Goal: Information Seeking & Learning: Check status

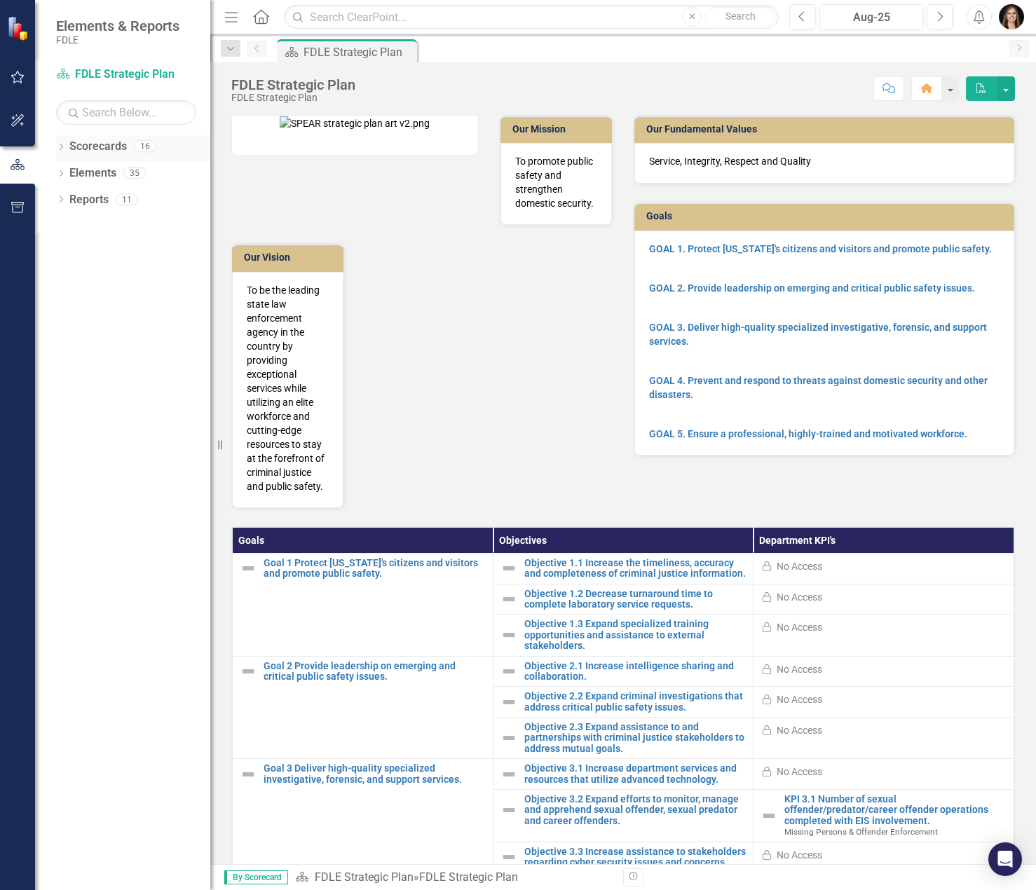
click at [62, 149] on icon "Dropdown" at bounding box center [61, 148] width 10 height 8
click at [67, 229] on icon "Dropdown" at bounding box center [68, 226] width 11 height 8
click at [79, 278] on icon "Dropdown" at bounding box center [82, 279] width 11 height 8
click at [134, 308] on link "Missing Persons & Offender Enforcement" at bounding box center [157, 306] width 105 height 16
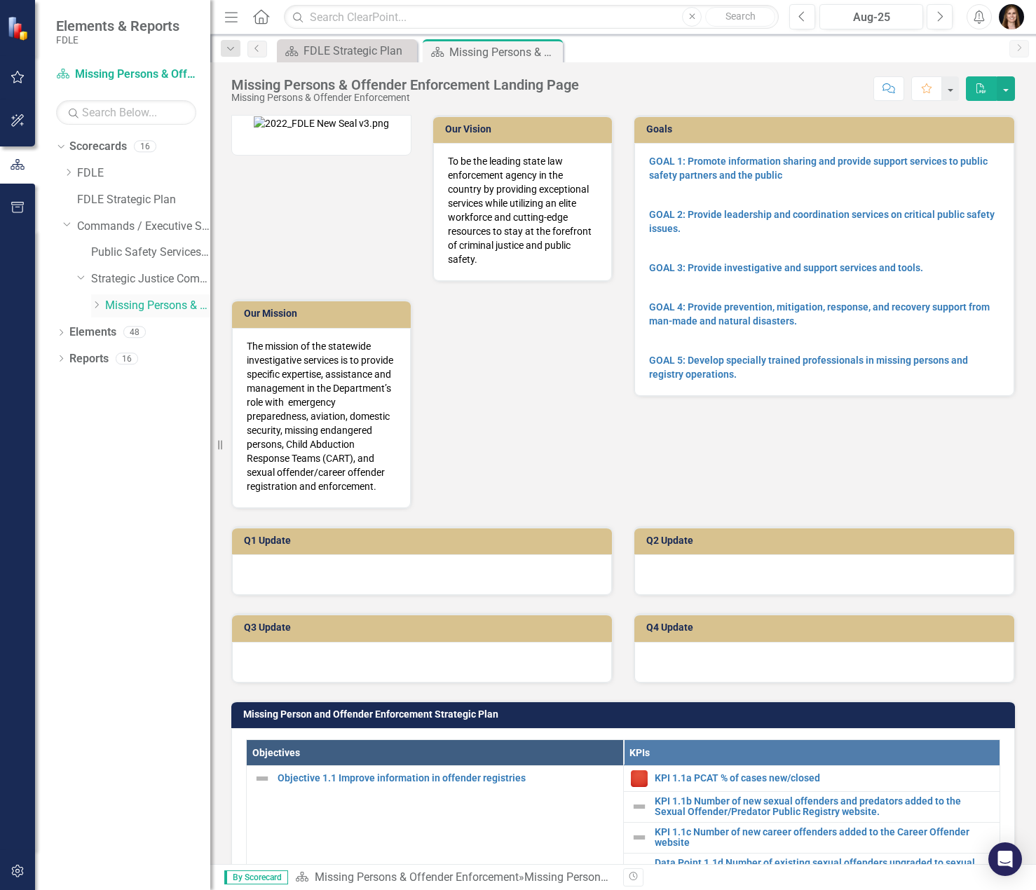
click at [105, 308] on link "Missing Persons & Offender Enforcement" at bounding box center [157, 306] width 105 height 16
click at [97, 308] on icon "Dropdown" at bounding box center [96, 305] width 11 height 8
click at [117, 332] on div "EIS" at bounding box center [143, 334] width 133 height 27
click at [124, 332] on link "EIS" at bounding box center [164, 333] width 91 height 16
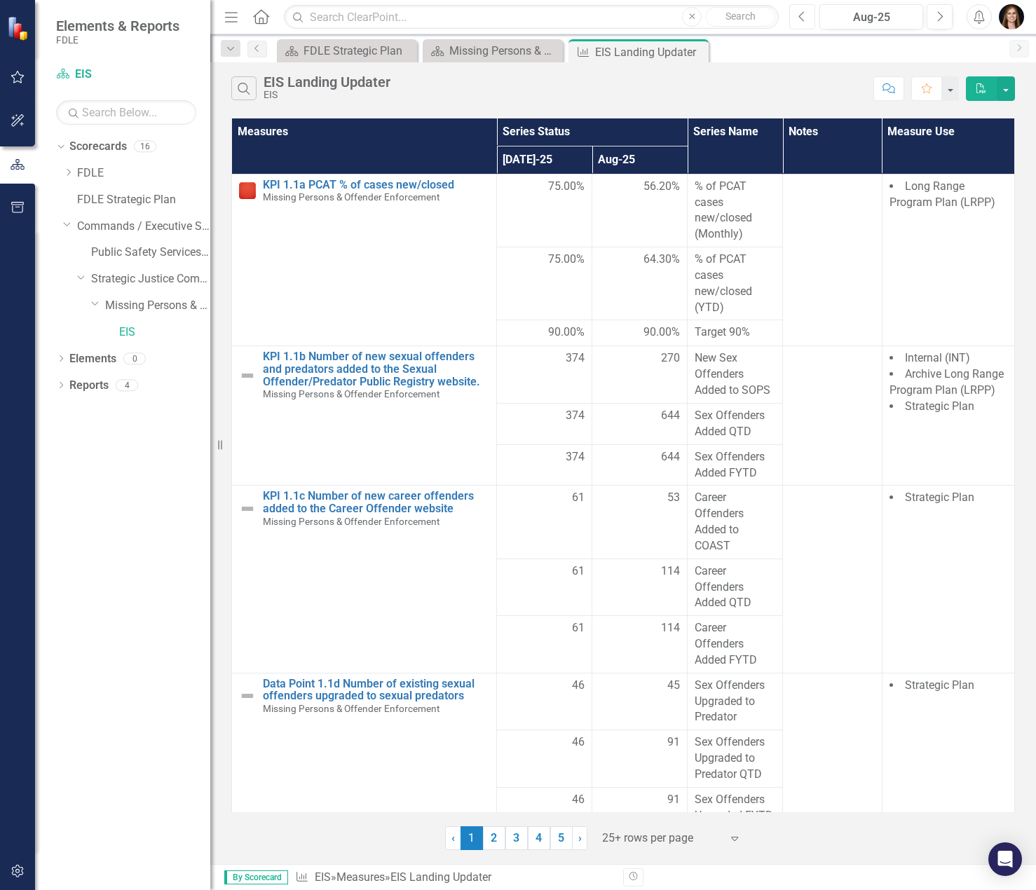
click at [804, 15] on icon "Previous" at bounding box center [802, 17] width 8 height 13
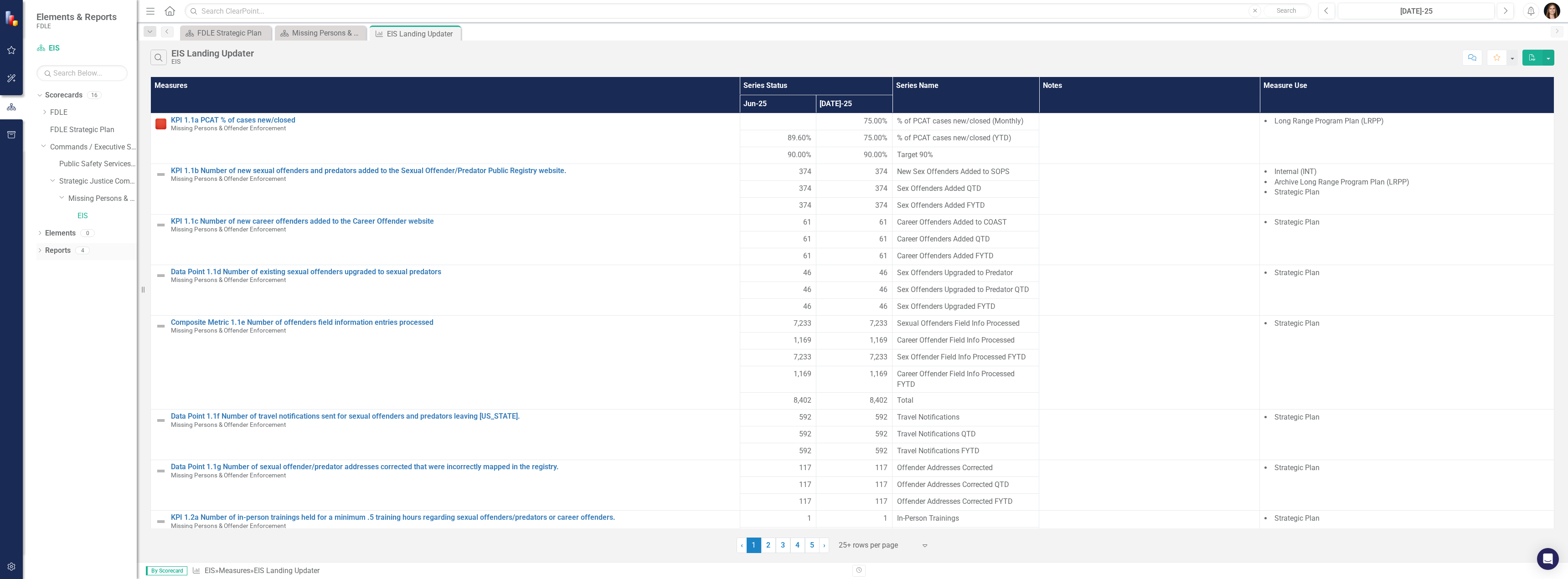
click at [37, 250] on icon "Dropdown" at bounding box center [40, 251] width 7 height 5
click at [45, 270] on icon "Dropdown" at bounding box center [44, 267] width 7 height 5
click at [54, 285] on div "EIS Landing Updater" at bounding box center [92, 282] width 88 height 8
click at [90, 331] on link "Measure Measures" at bounding box center [72, 333] width 45 height 10
click at [79, 335] on link "Measure Measures" at bounding box center [72, 333] width 45 height 10
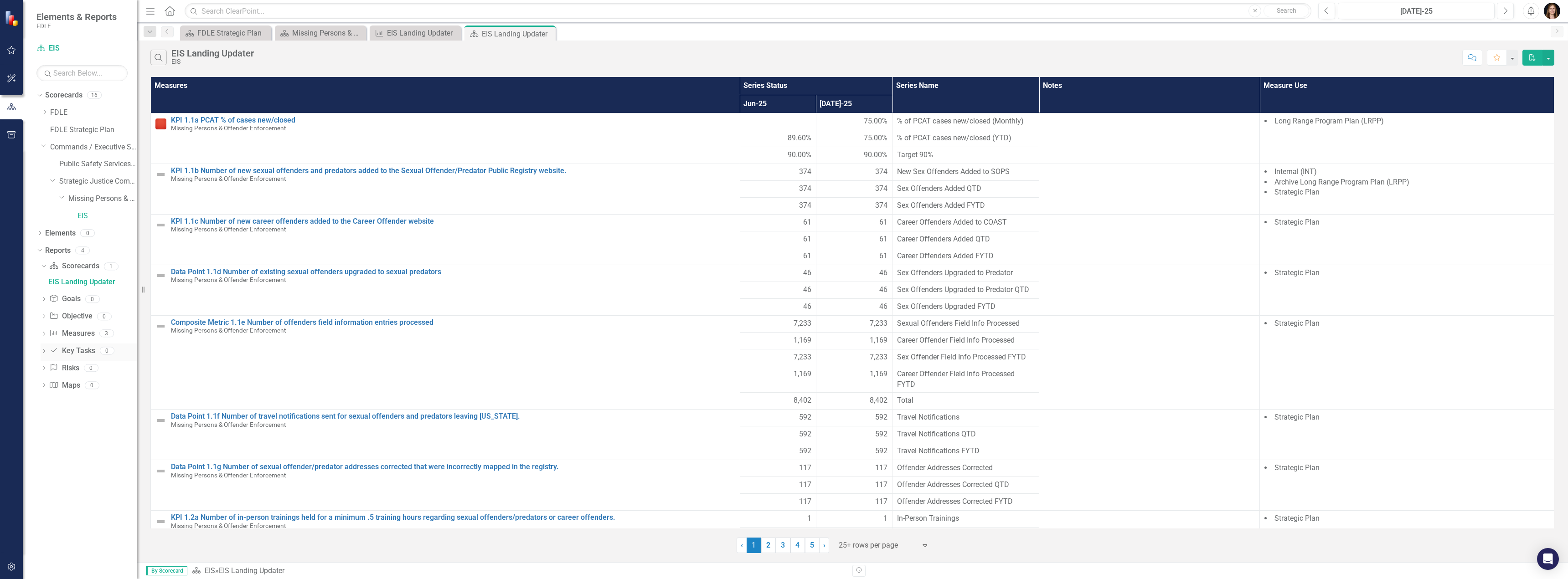
click at [79, 353] on link "Key Task Key Tasks" at bounding box center [72, 351] width 46 height 10
click at [54, 335] on icon "Measure" at bounding box center [54, 333] width 9 height 7
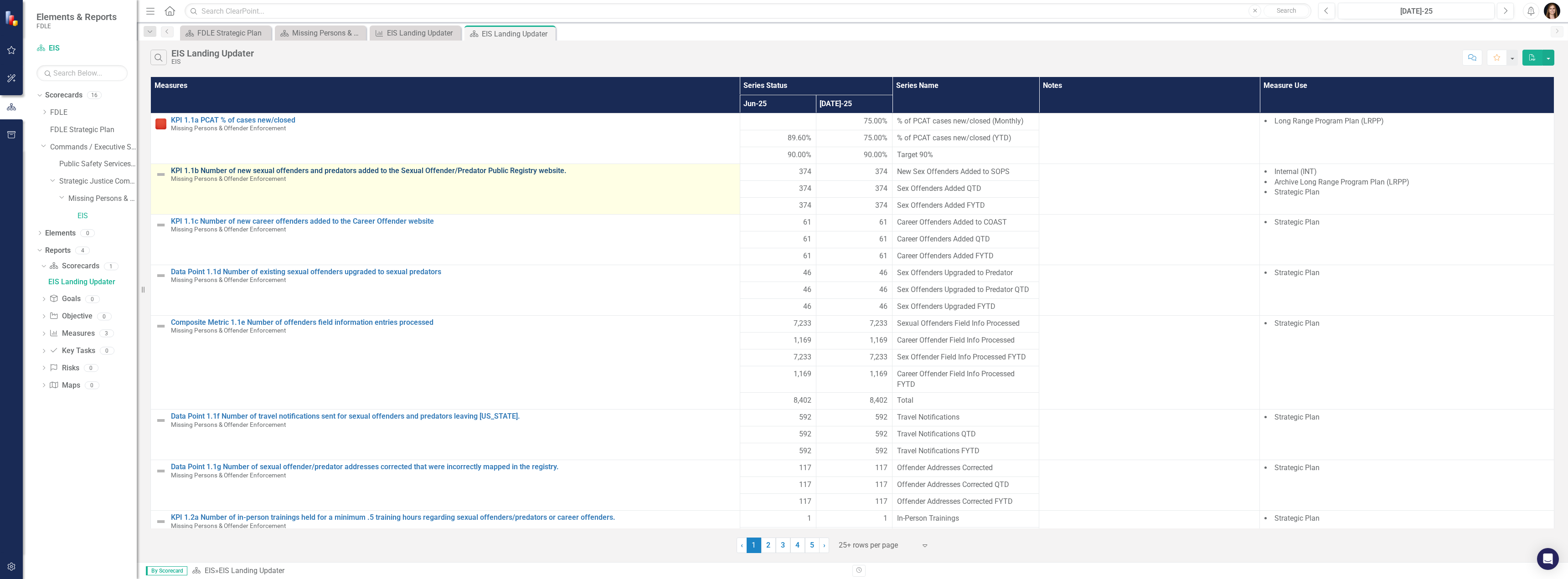
click at [245, 169] on link "KPI 1.1b Number of new sexual offenders and predators added to the Sexual Offen…" at bounding box center [453, 171] width 565 height 8
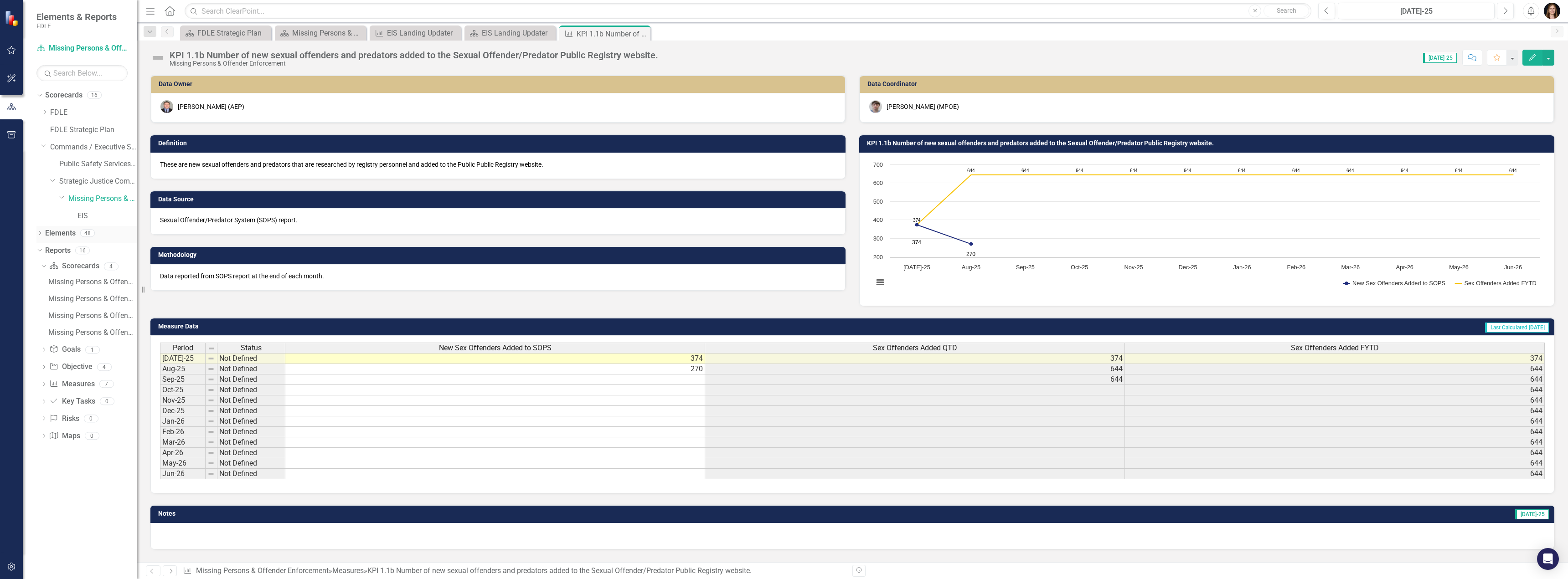
click at [42, 234] on icon "Dropdown" at bounding box center [40, 234] width 7 height 5
click at [46, 283] on div "Dropdown" at bounding box center [44, 287] width 7 height 8
click at [72, 316] on div "KPI 1.1b Number of new sexual offenders and predators added to the Sexual Offen…" at bounding box center [100, 315] width 72 height 8
click at [77, 330] on div "KPI 1.1c Number of new career offenders added to the Career Offender website" at bounding box center [100, 331] width 72 height 8
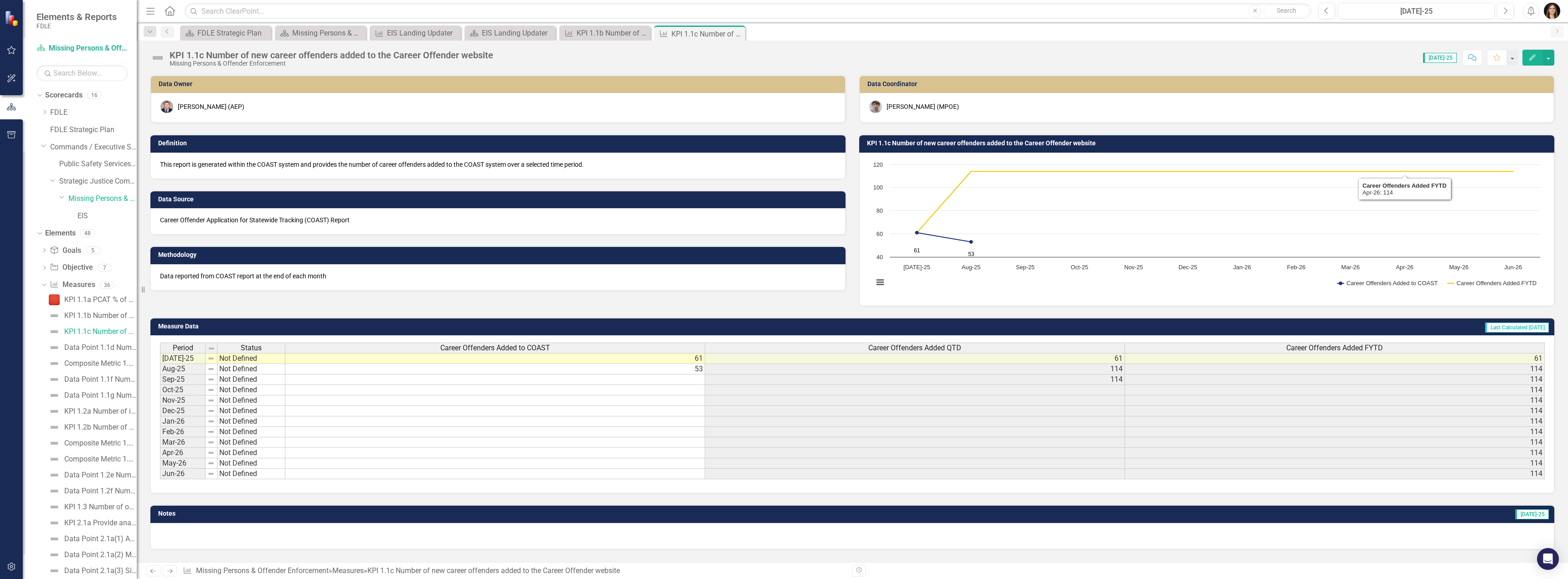
click at [673, 56] on span "[DATE]-25" at bounding box center [1440, 57] width 34 height 10
click at [673, 60] on span "[DATE]-25" at bounding box center [1440, 57] width 34 height 10
click at [673, 55] on span "[DATE]-25" at bounding box center [1440, 57] width 34 height 10
click at [673, 60] on span "[DATE]-25" at bounding box center [1440, 57] width 34 height 10
click at [150, 574] on icon "Previous" at bounding box center [153, 571] width 8 height 6
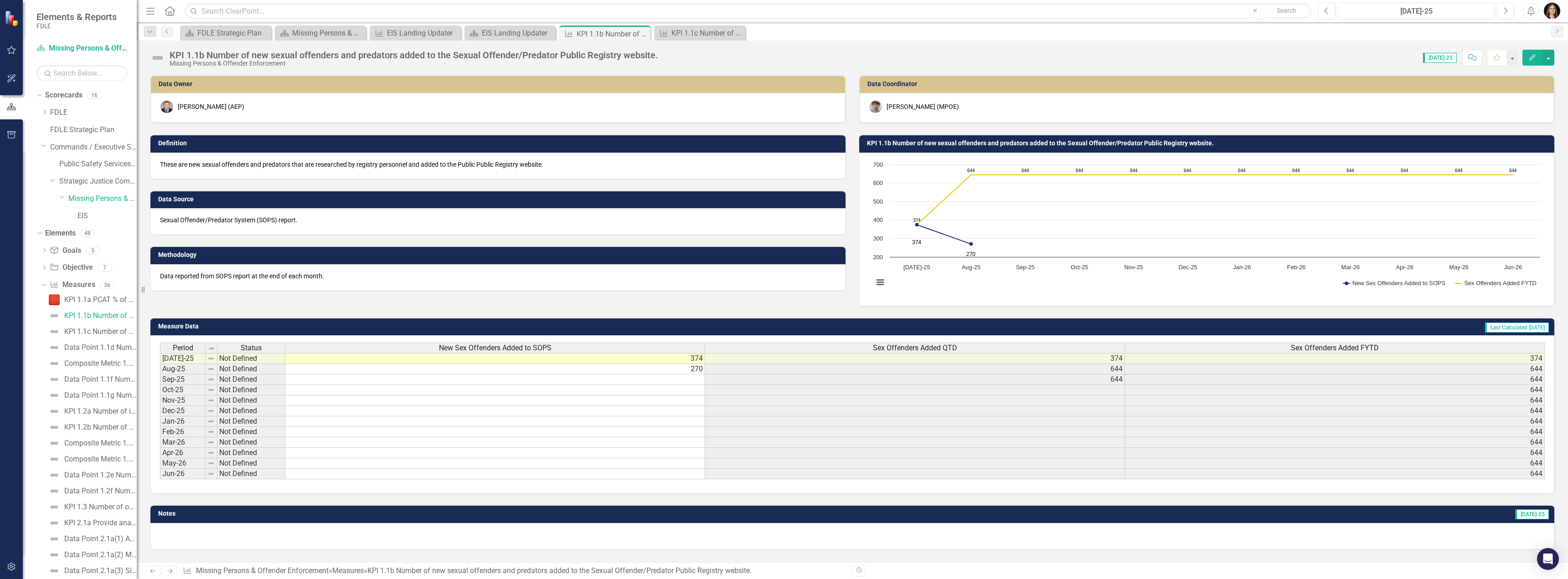
click at [152, 574] on icon "Previous" at bounding box center [153, 571] width 8 height 6
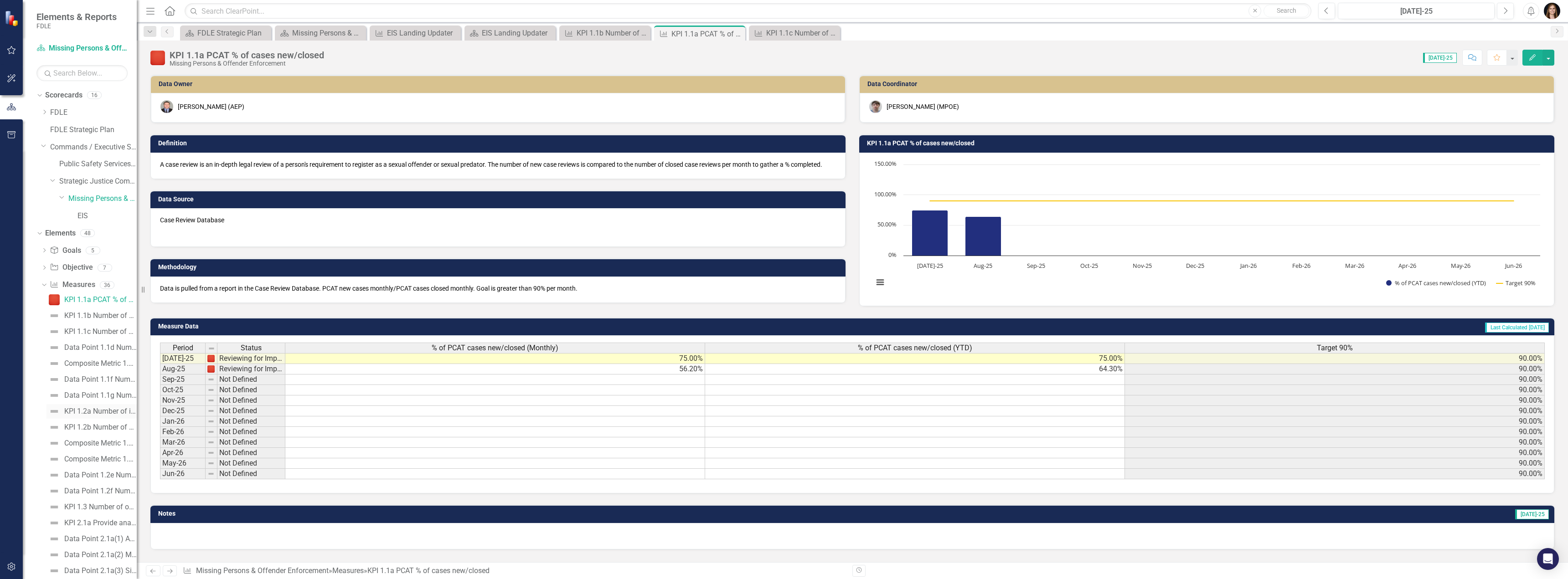
click at [57, 413] on img at bounding box center [54, 411] width 11 height 11
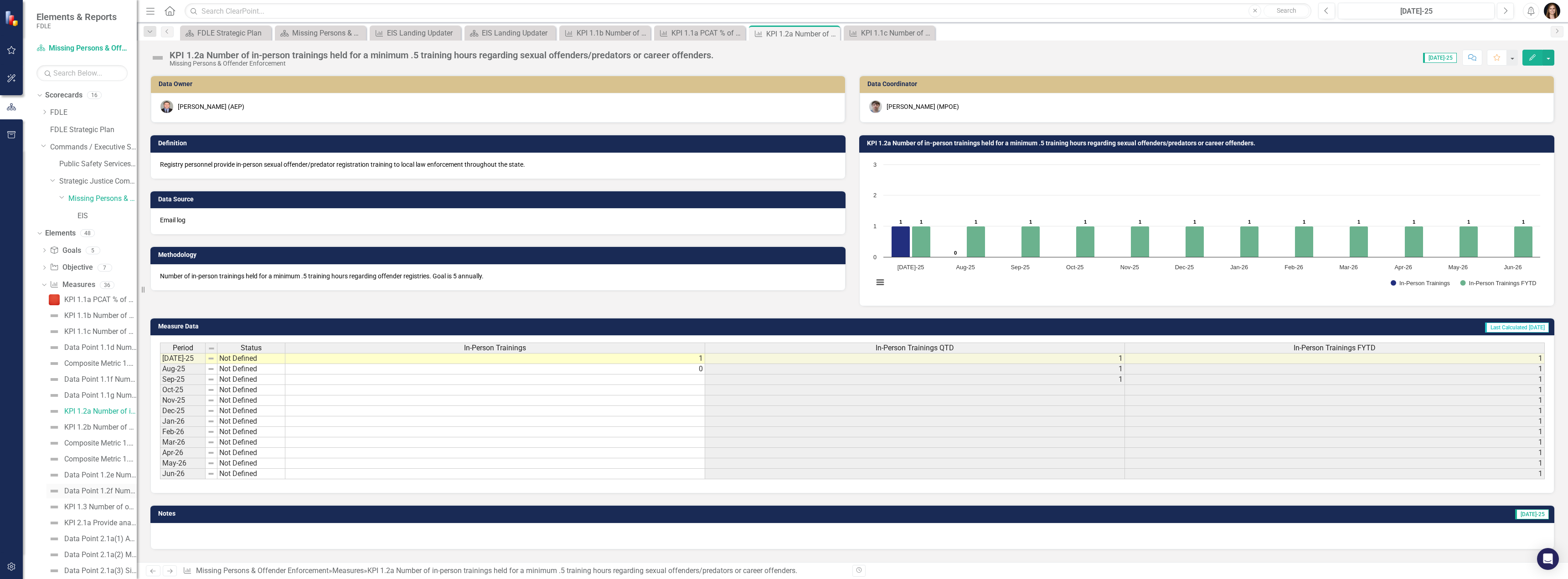
click at [92, 488] on div "Data Point 1.2f Number of public records requests processed for the sexual offe…" at bounding box center [100, 491] width 72 height 8
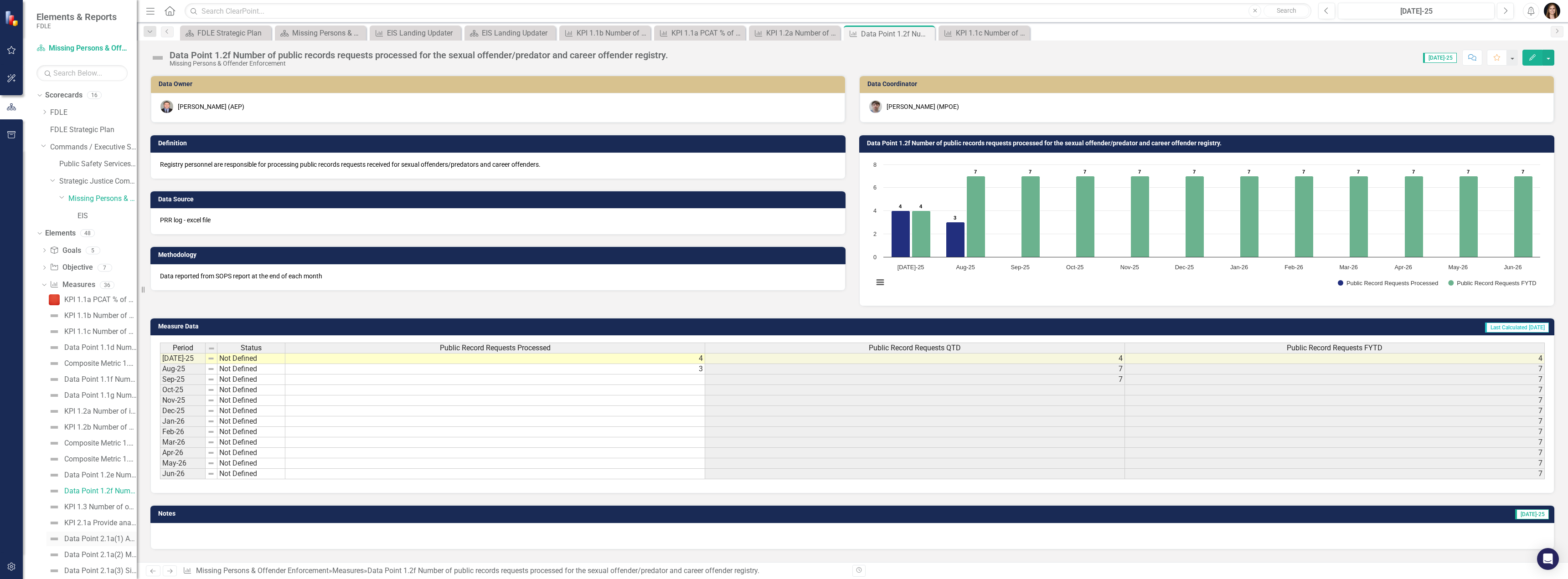
click at [85, 545] on link "Data Point 2.1a(1) AMBER Alerts Issued" at bounding box center [91, 539] width 90 height 14
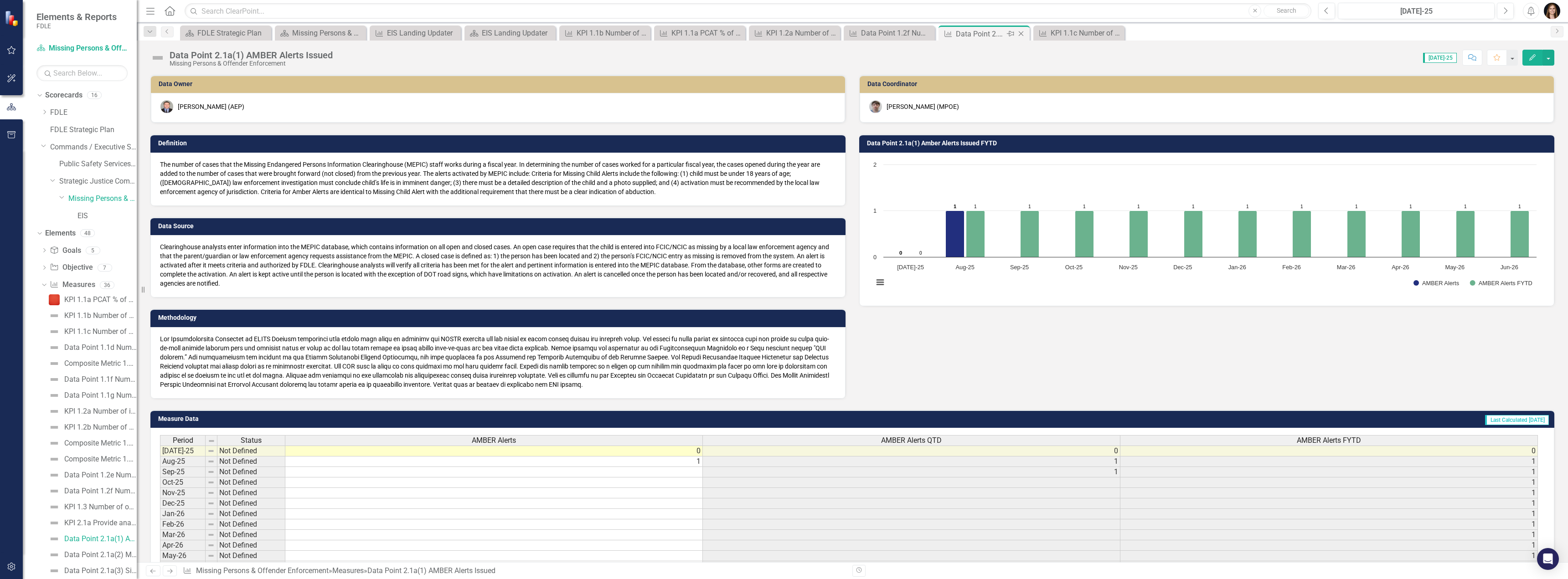
click at [673, 34] on icon "Close" at bounding box center [1021, 33] width 9 height 7
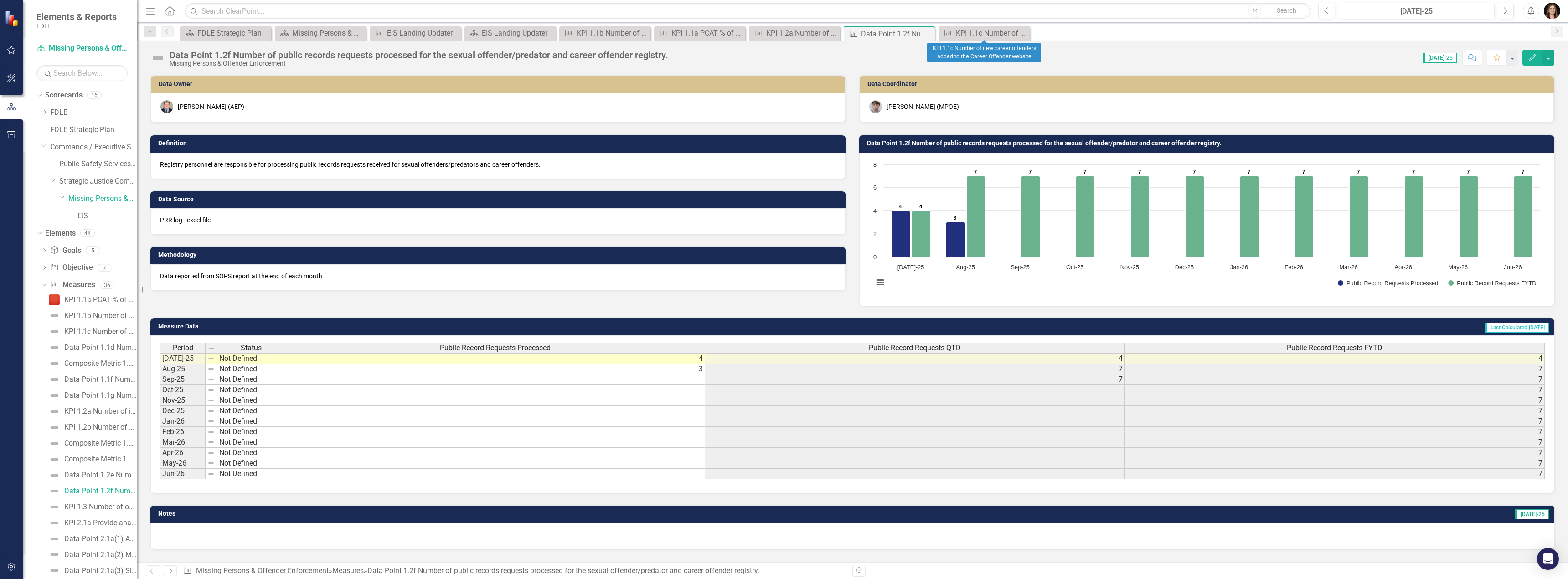
click at [0, 0] on icon "Close" at bounding box center [0, 0] width 0 height 0
click at [673, 32] on icon "Close" at bounding box center [926, 33] width 9 height 7
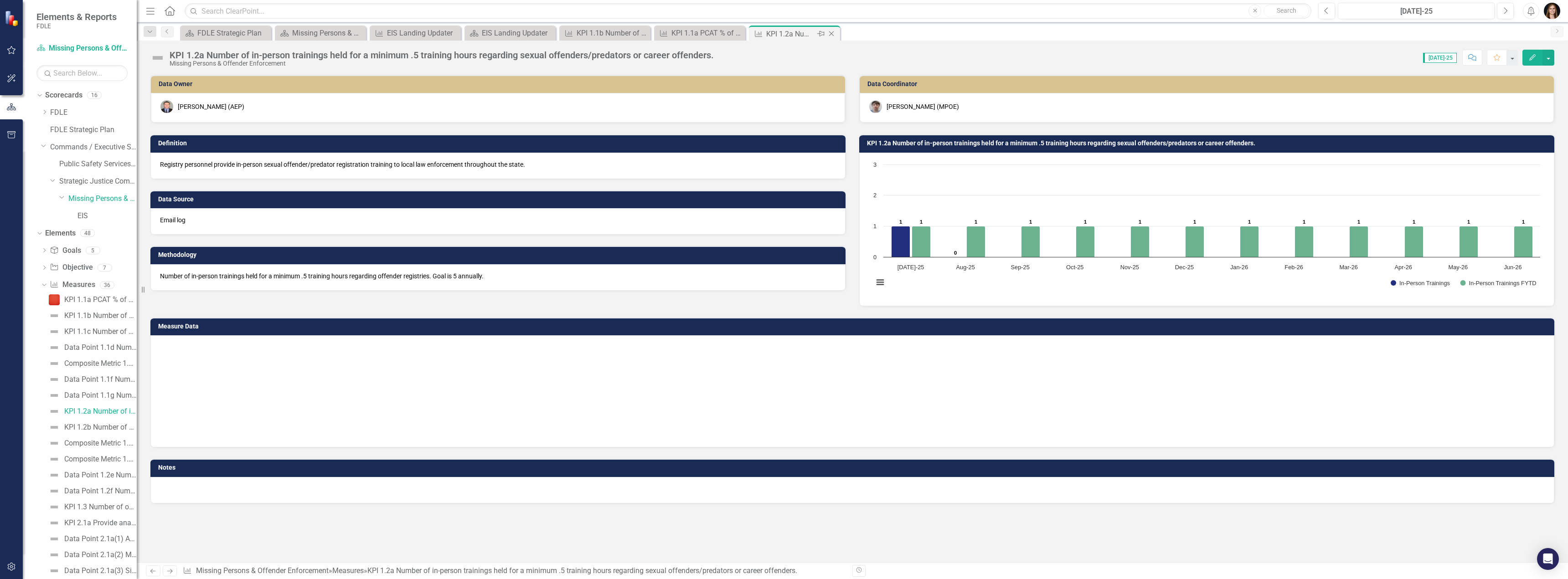
click at [673, 32] on icon "Close" at bounding box center [832, 33] width 9 height 7
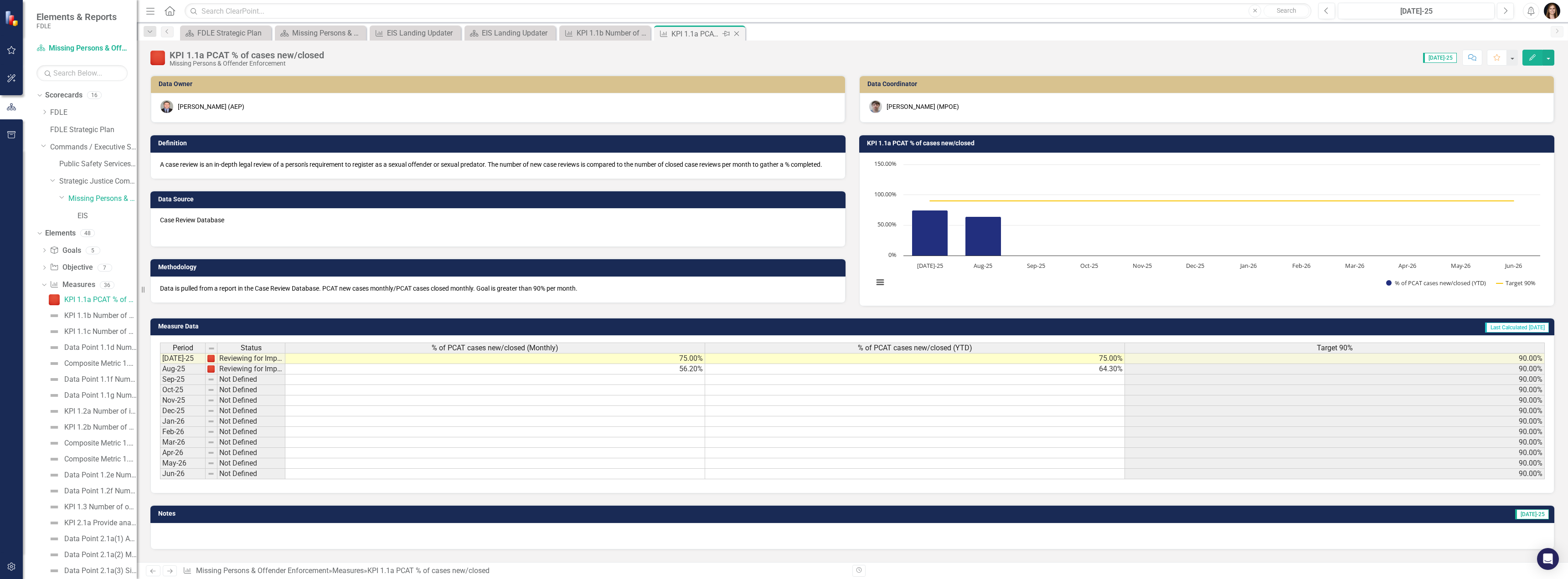
click at [673, 34] on icon "Close" at bounding box center [737, 33] width 9 height 7
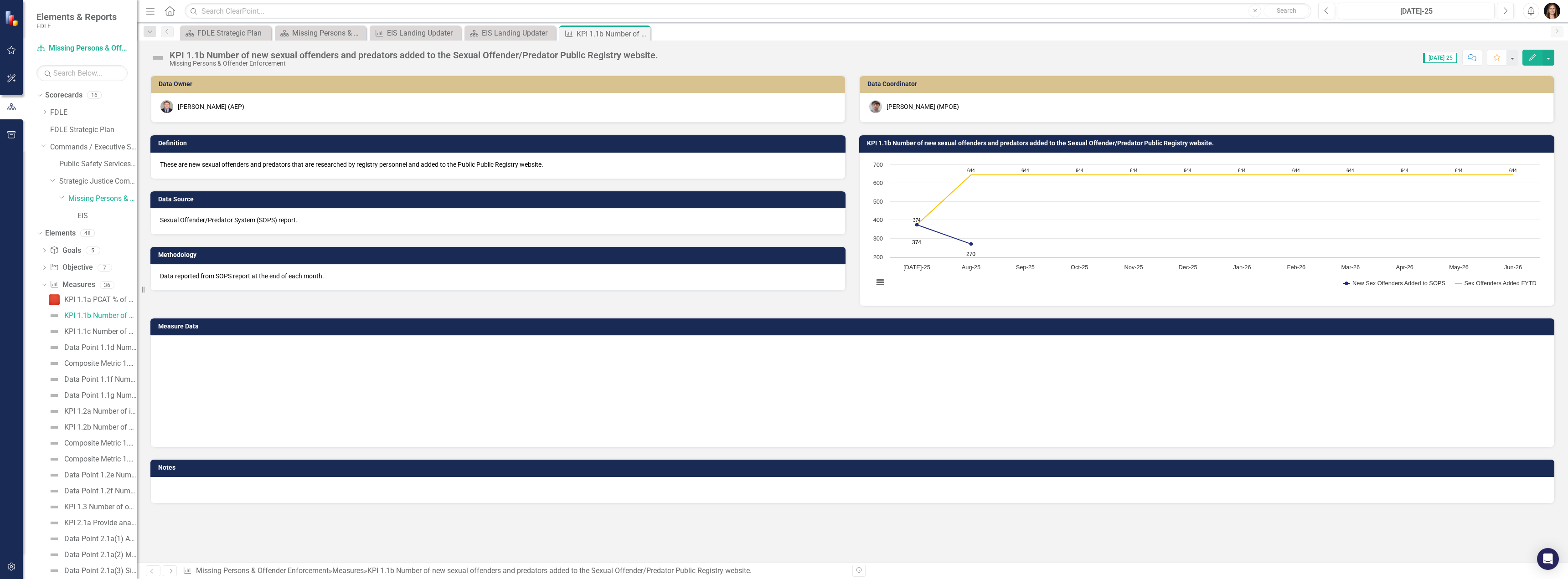
click at [0, 0] on icon "Close" at bounding box center [0, 0] width 0 height 0
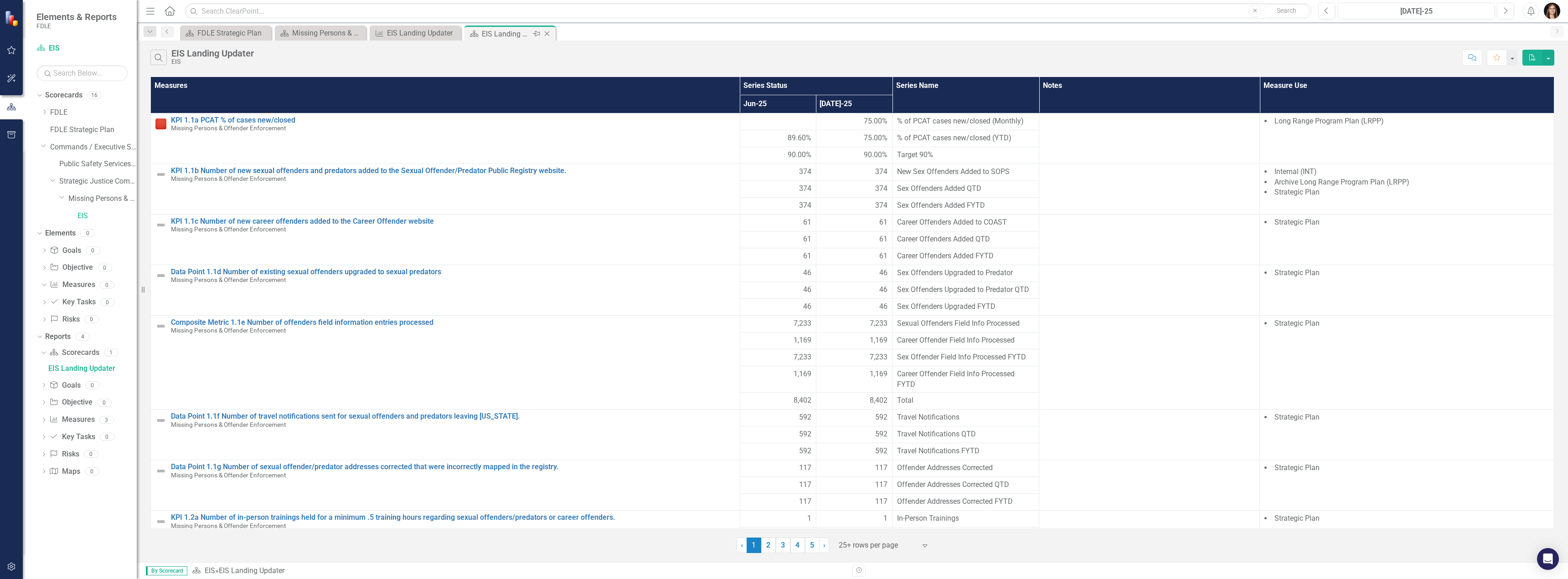
click at [545, 32] on icon "Close" at bounding box center [547, 33] width 9 height 7
click at [73, 437] on div "EIS Landing Updater FY 25/26" at bounding box center [92, 437] width 88 height 8
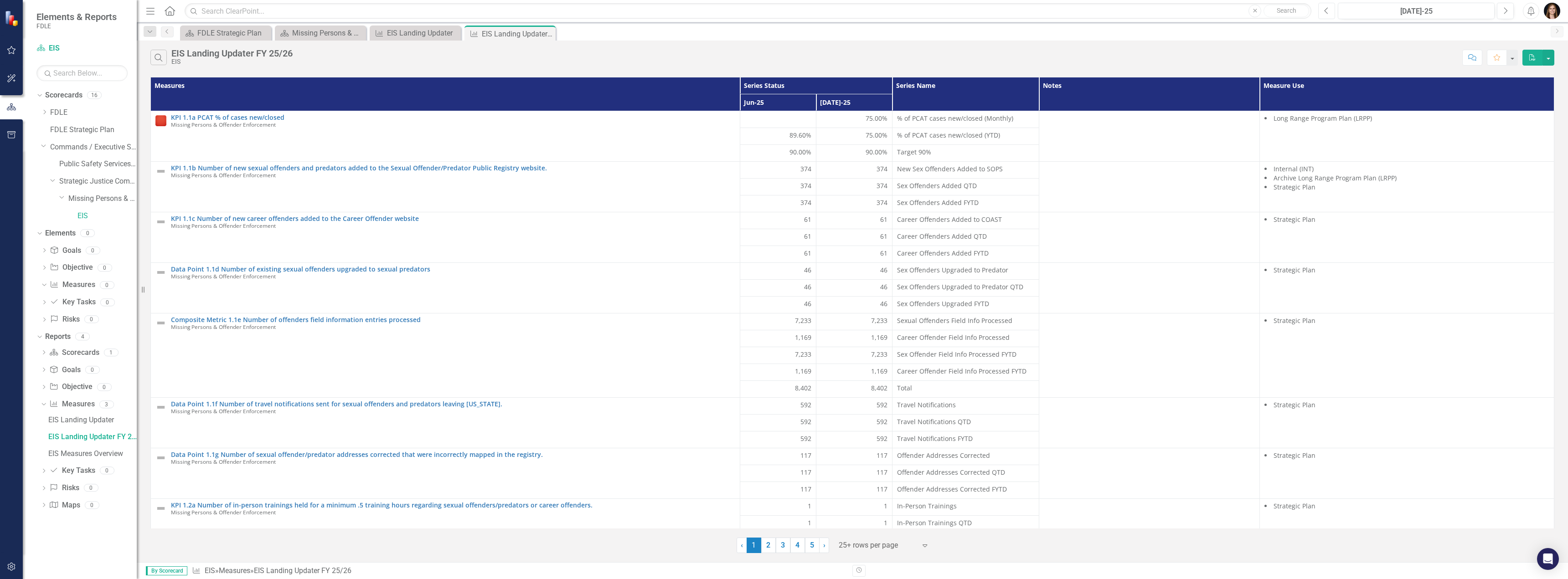
click at [673, 11] on icon "Previous" at bounding box center [1327, 11] width 5 height 8
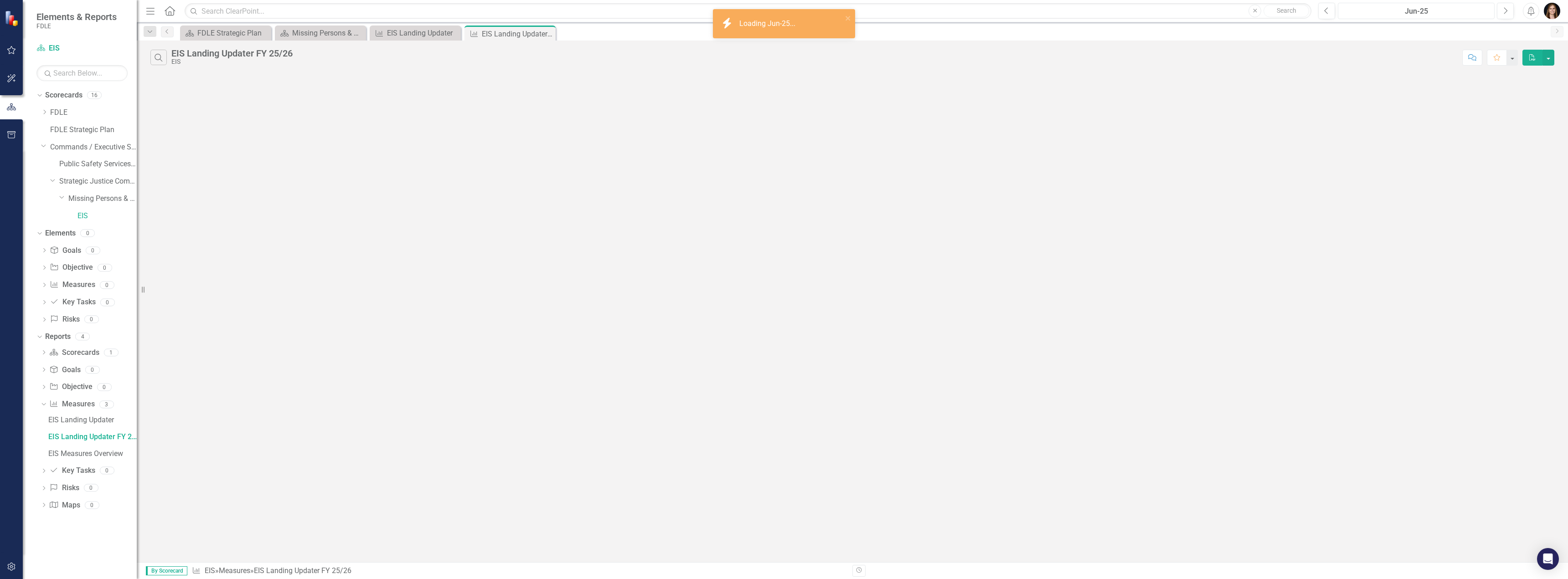
click at [673, 12] on div "Jun-25" at bounding box center [1416, 11] width 150 height 11
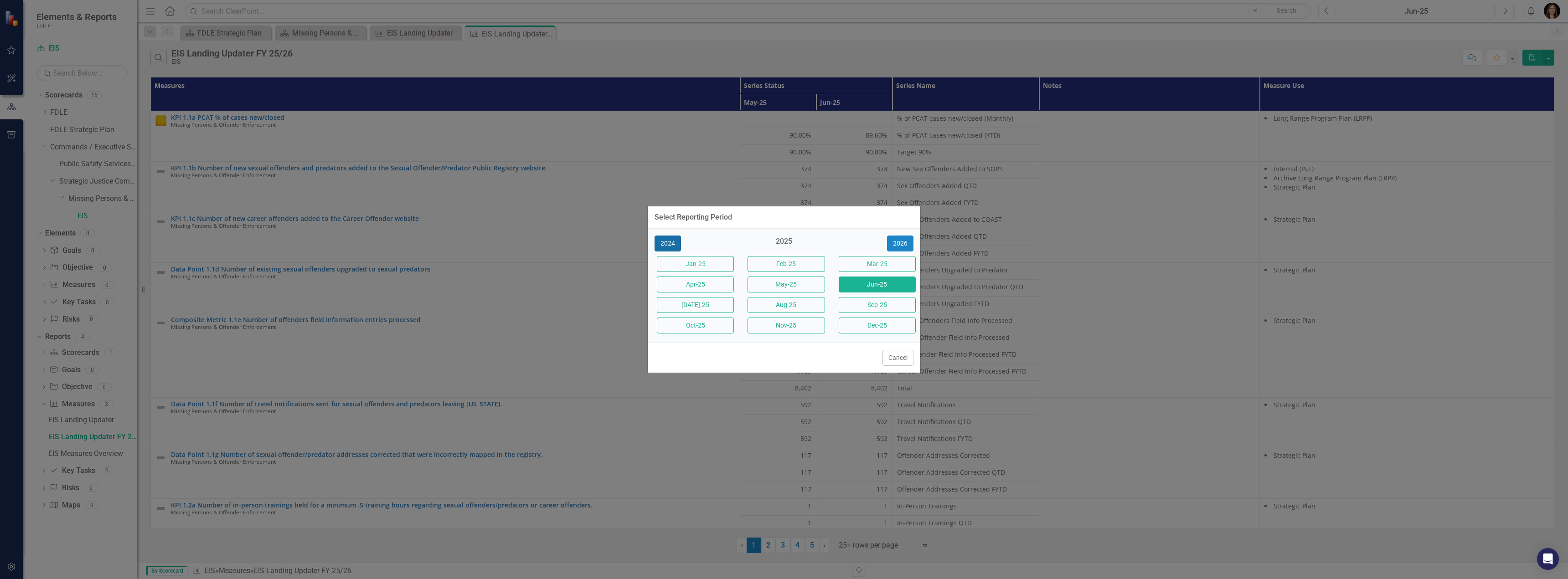
click at [673, 246] on button "2024" at bounding box center [668, 243] width 27 height 16
click at [673, 309] on button "[DATE]-24" at bounding box center [695, 305] width 77 height 16
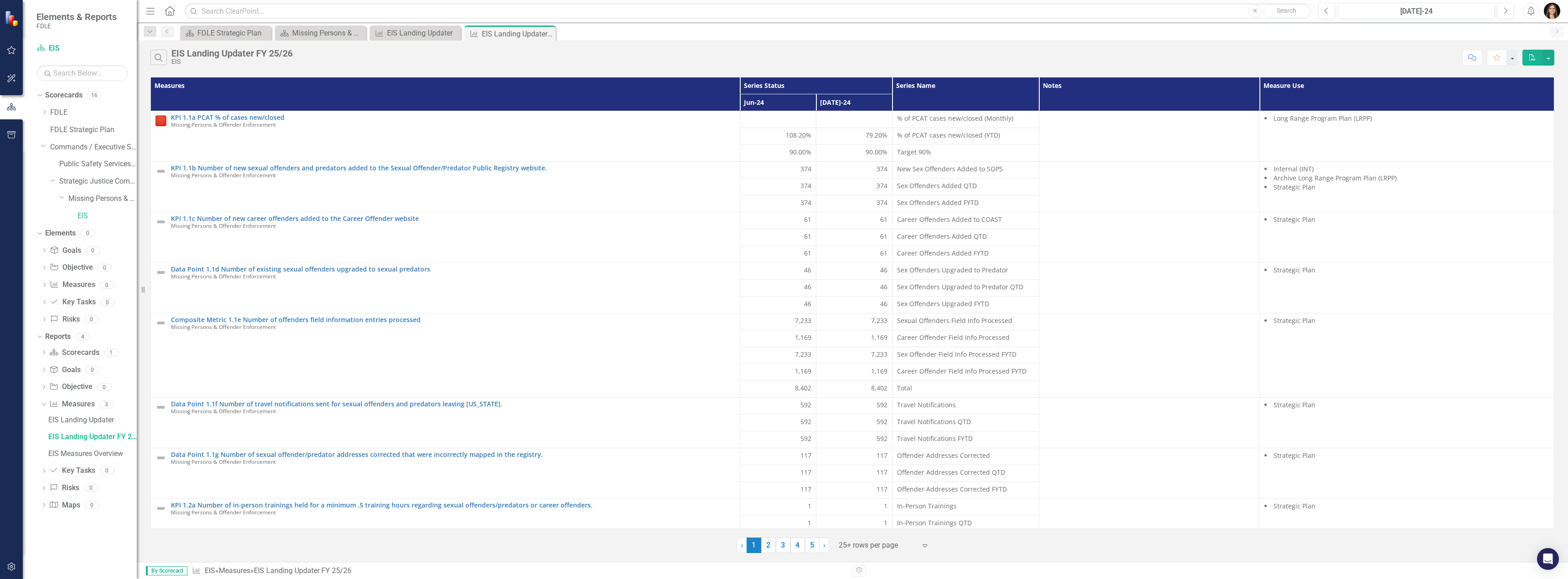
click at [173, 572] on span "By Scorecard" at bounding box center [166, 571] width 42 height 9
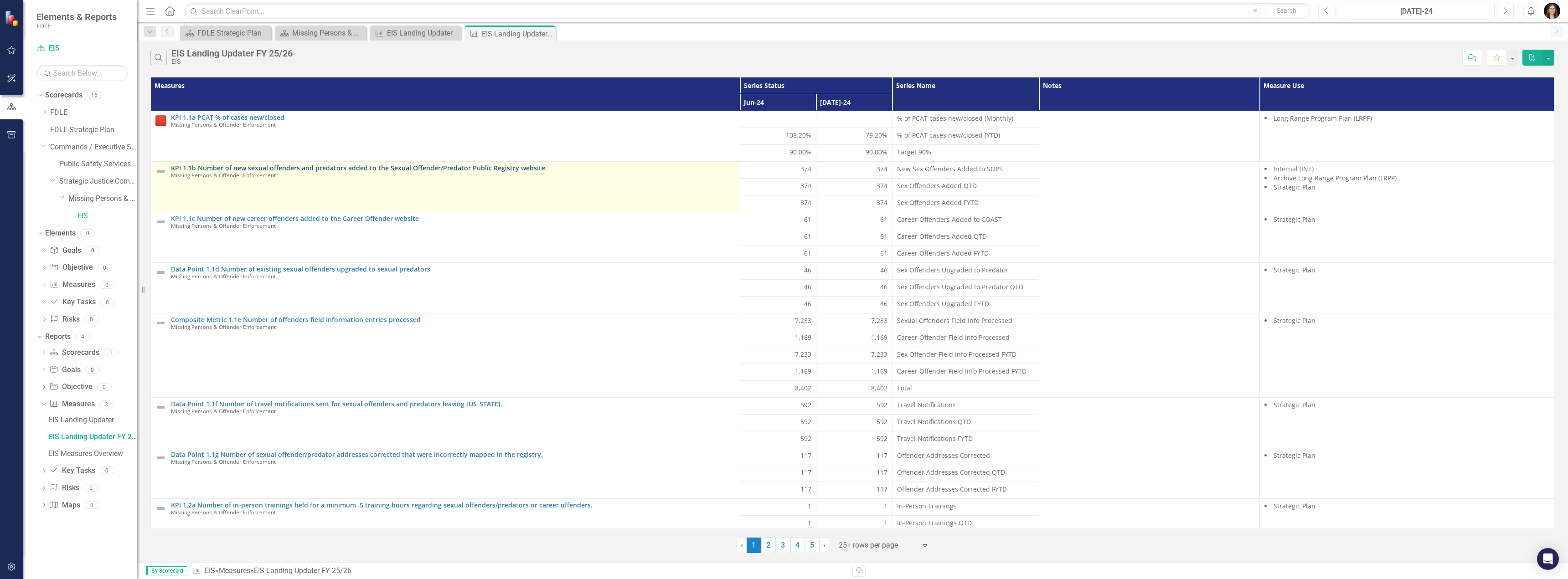
click at [278, 170] on link "KPI 1.1b Number of new sexual offenders and predators added to the Sexual Offen…" at bounding box center [453, 168] width 565 height 7
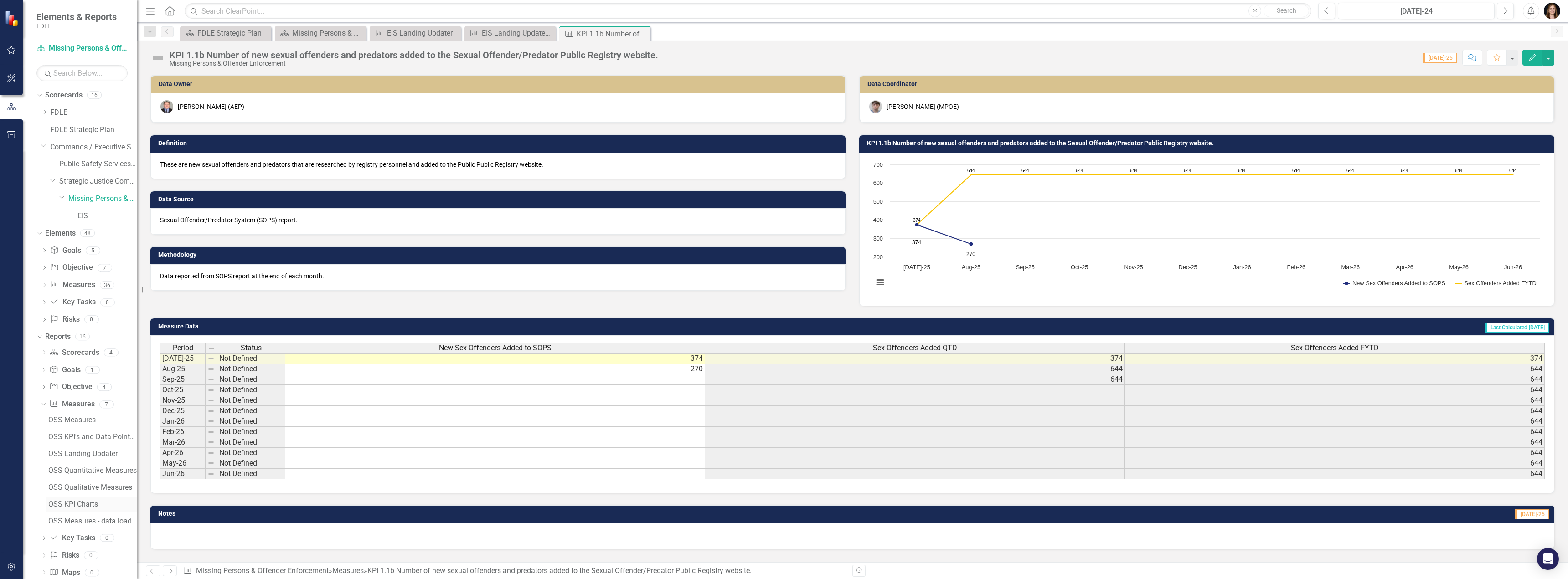
click at [85, 503] on div "OSS KPI Charts" at bounding box center [92, 504] width 88 height 8
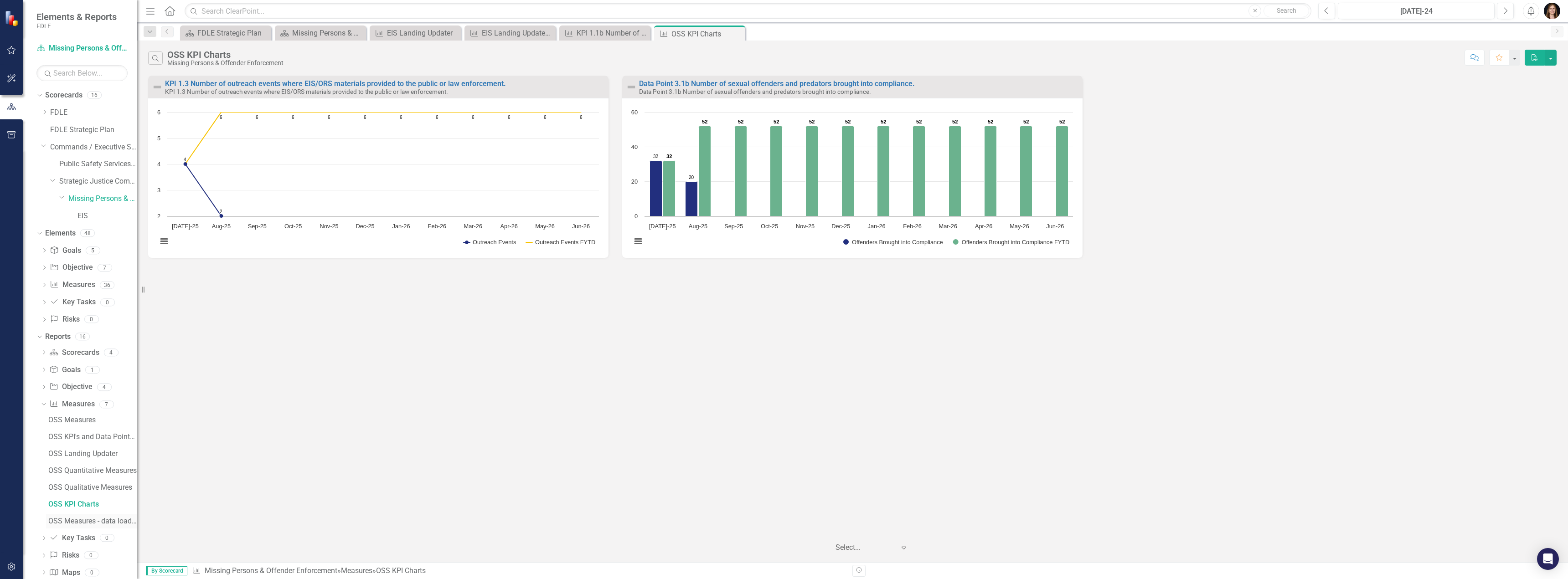
click at [80, 524] on div "OSS Measures - data loader template" at bounding box center [92, 521] width 88 height 8
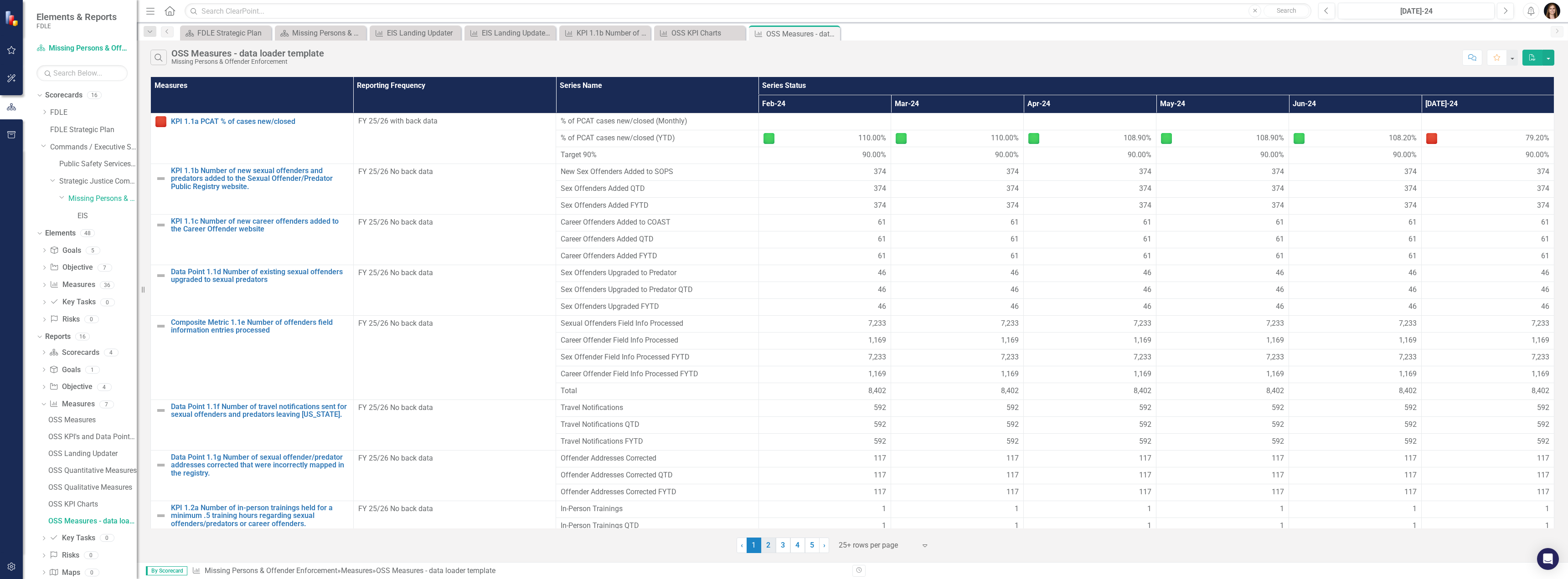
click at [673, 544] on link "2" at bounding box center [769, 545] width 14 height 16
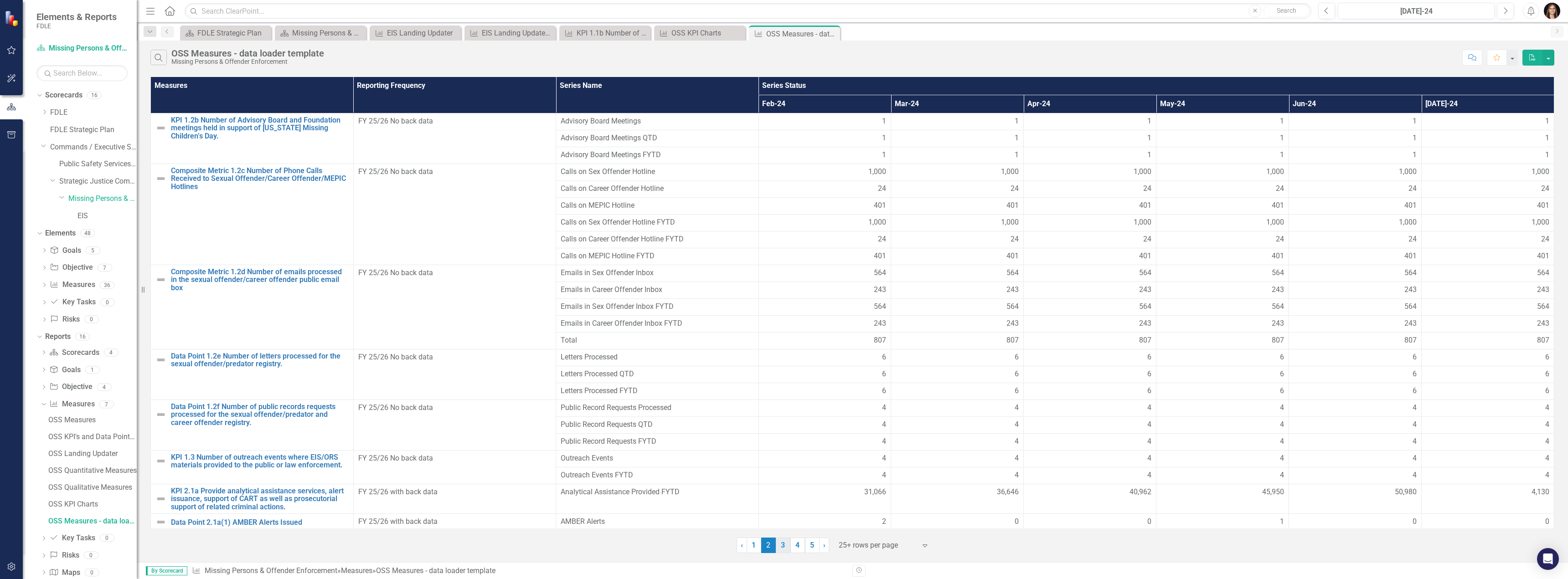
click at [673, 546] on link "3" at bounding box center [783, 545] width 14 height 16
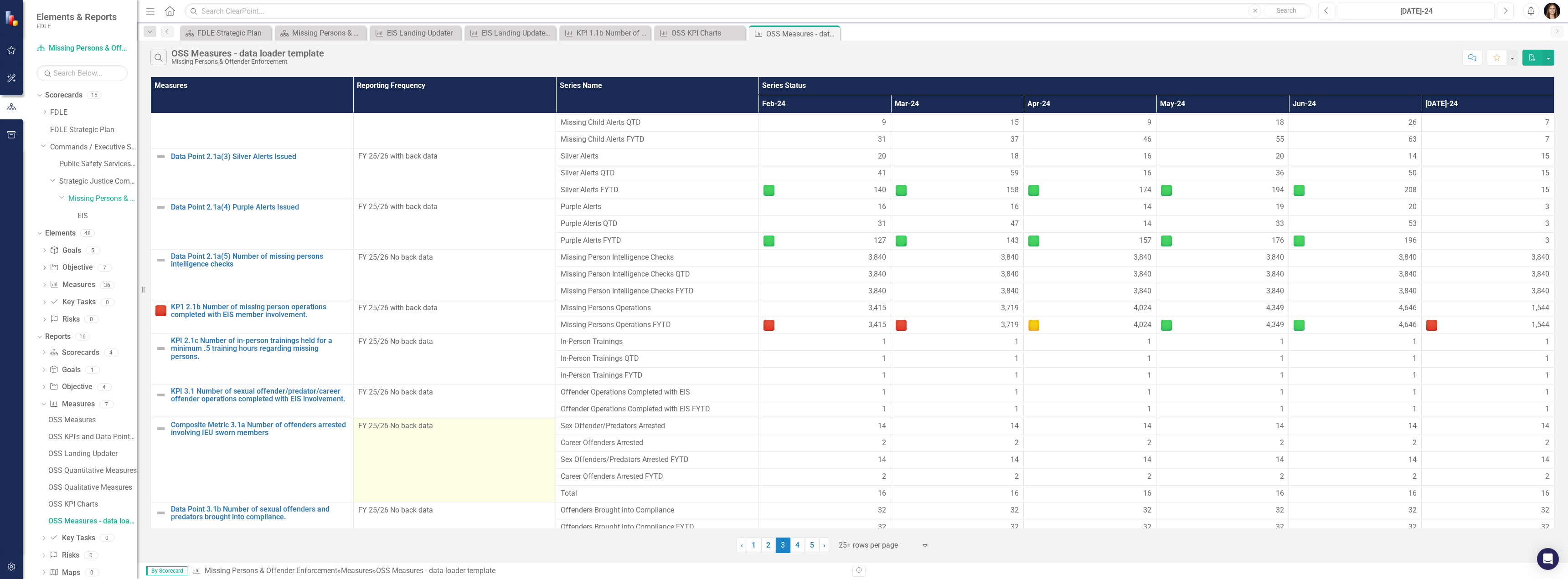
scroll to position [23, 0]
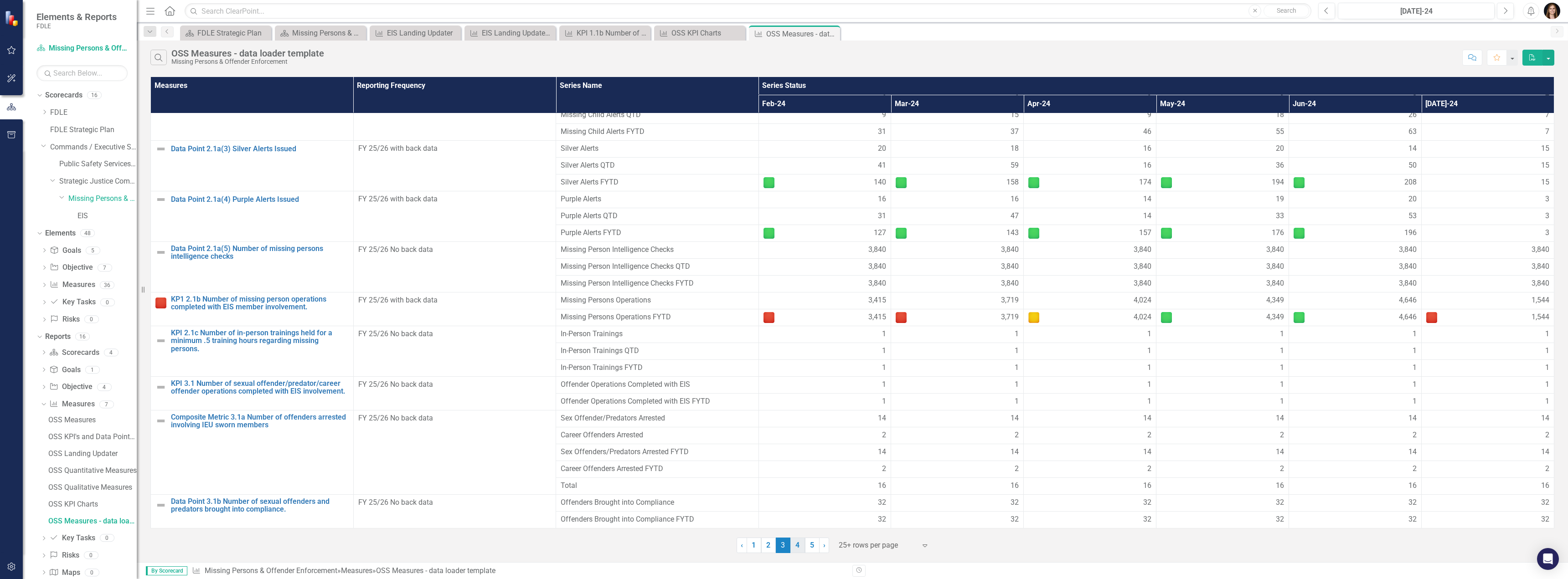
click at [673, 548] on link "4" at bounding box center [797, 545] width 14 height 16
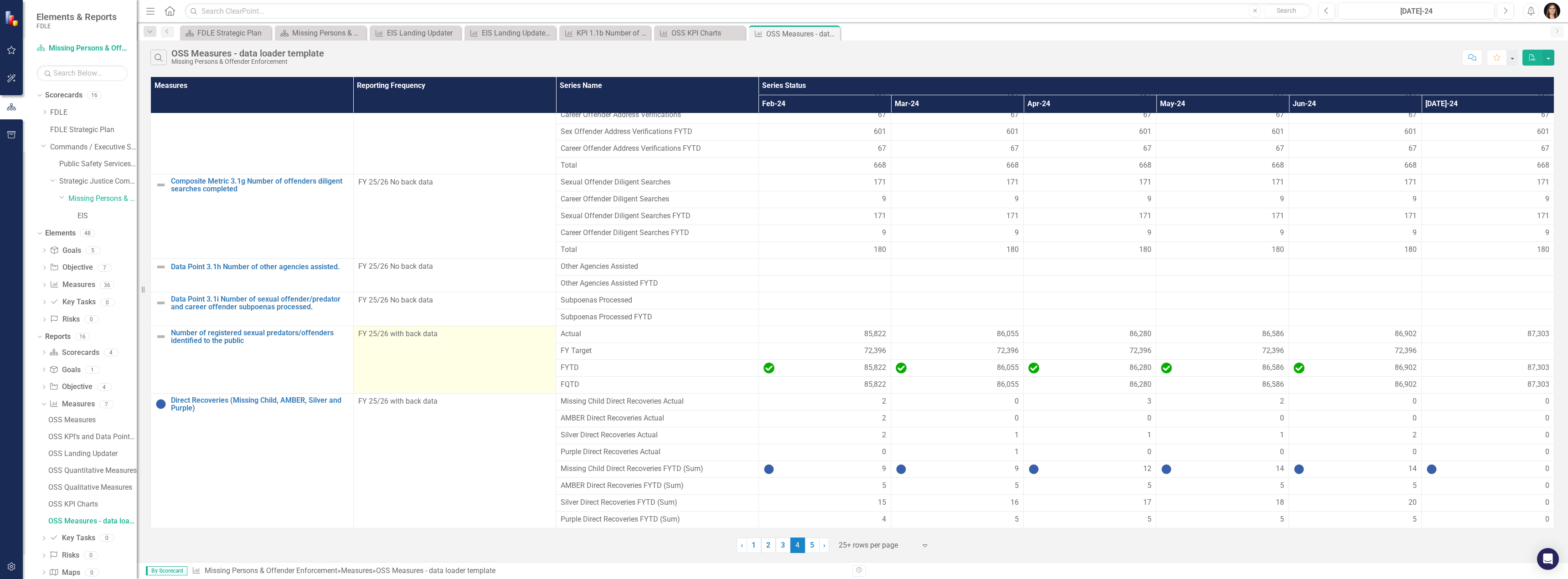
scroll to position [0, 0]
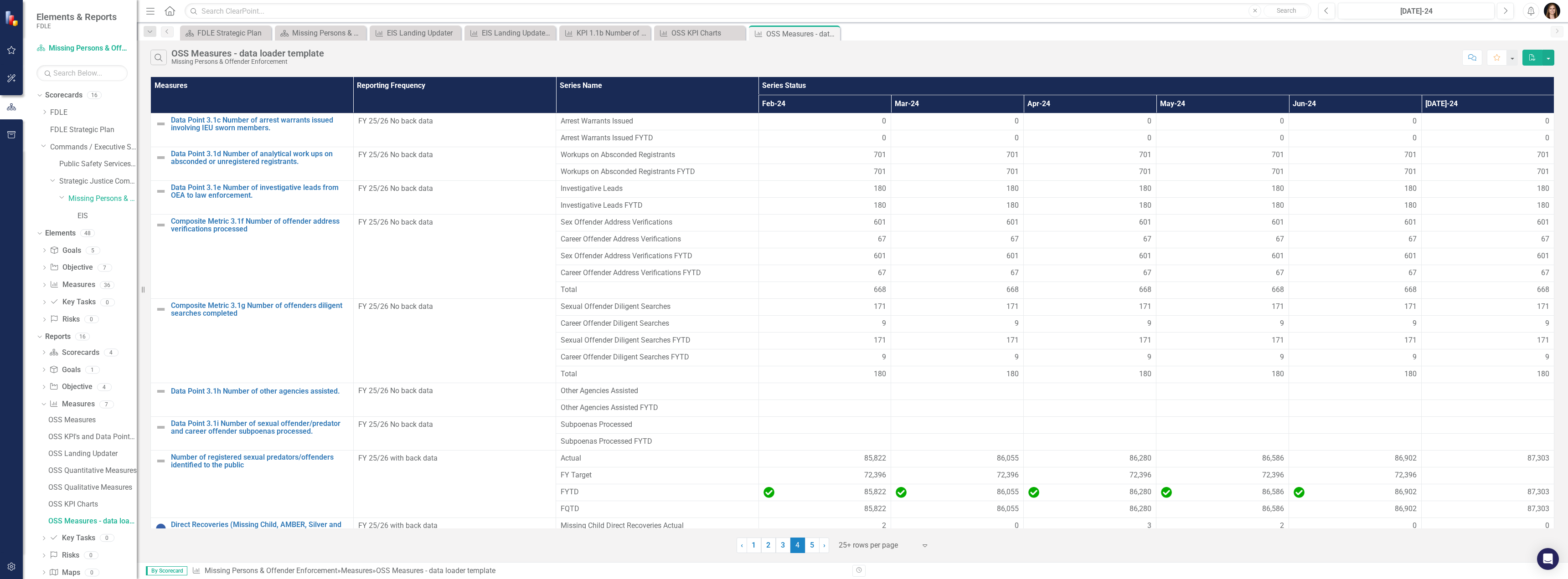
drag, startPoint x: 816, startPoint y: 541, endPoint x: 783, endPoint y: 514, distance: 42.6
click at [673, 541] on link "5" at bounding box center [812, 545] width 14 height 16
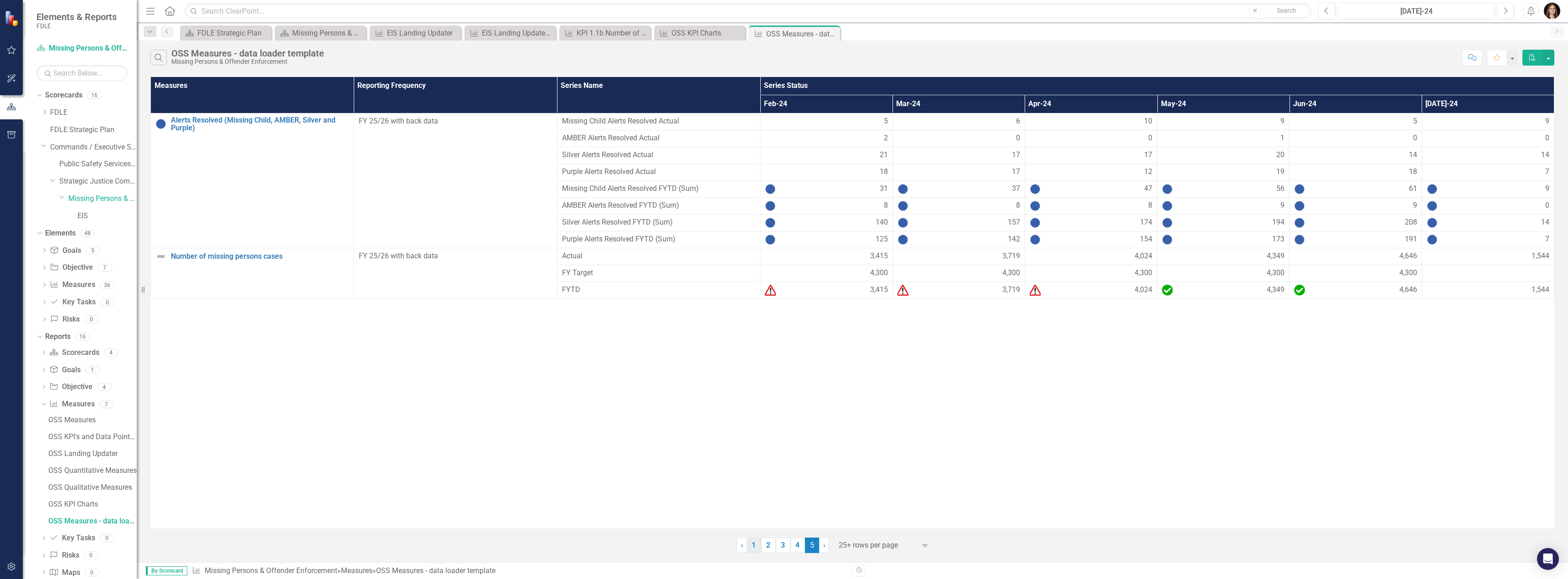
click at [673, 549] on link "1" at bounding box center [754, 545] width 14 height 16
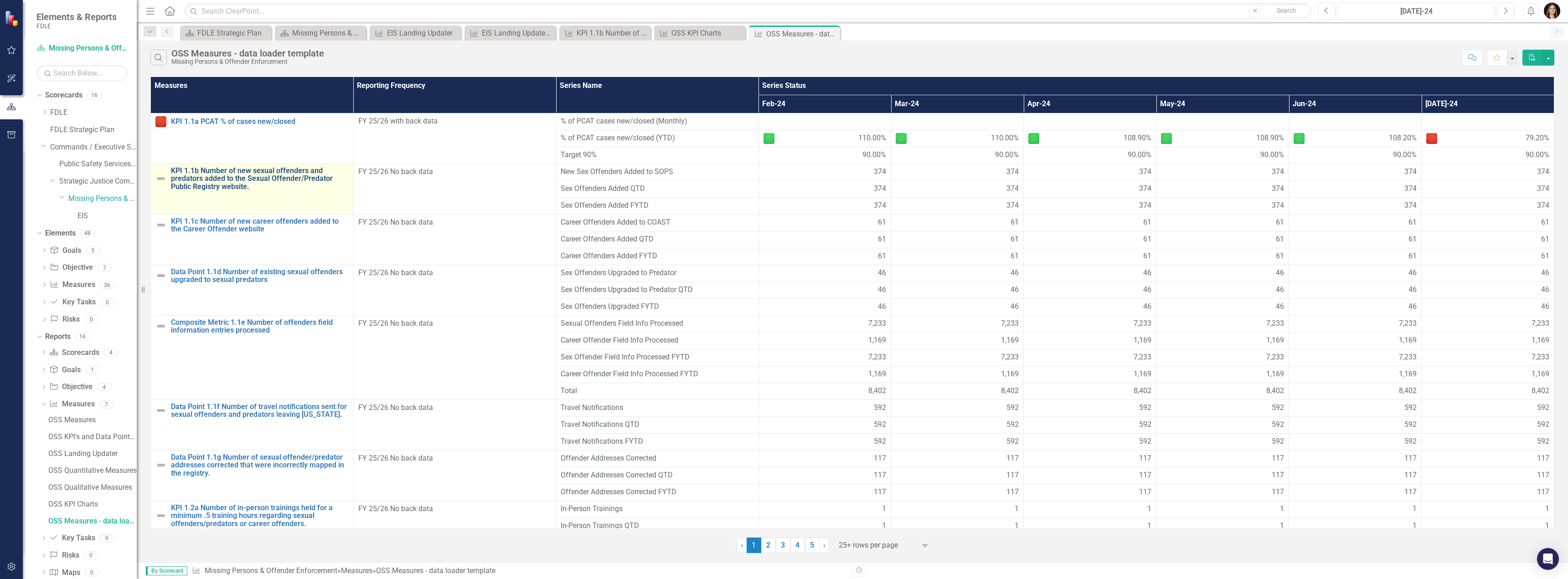
click at [234, 181] on link "KPI 1.1b Number of new sexual offenders and predators added to the Sexual Offen…" at bounding box center [259, 179] width 178 height 24
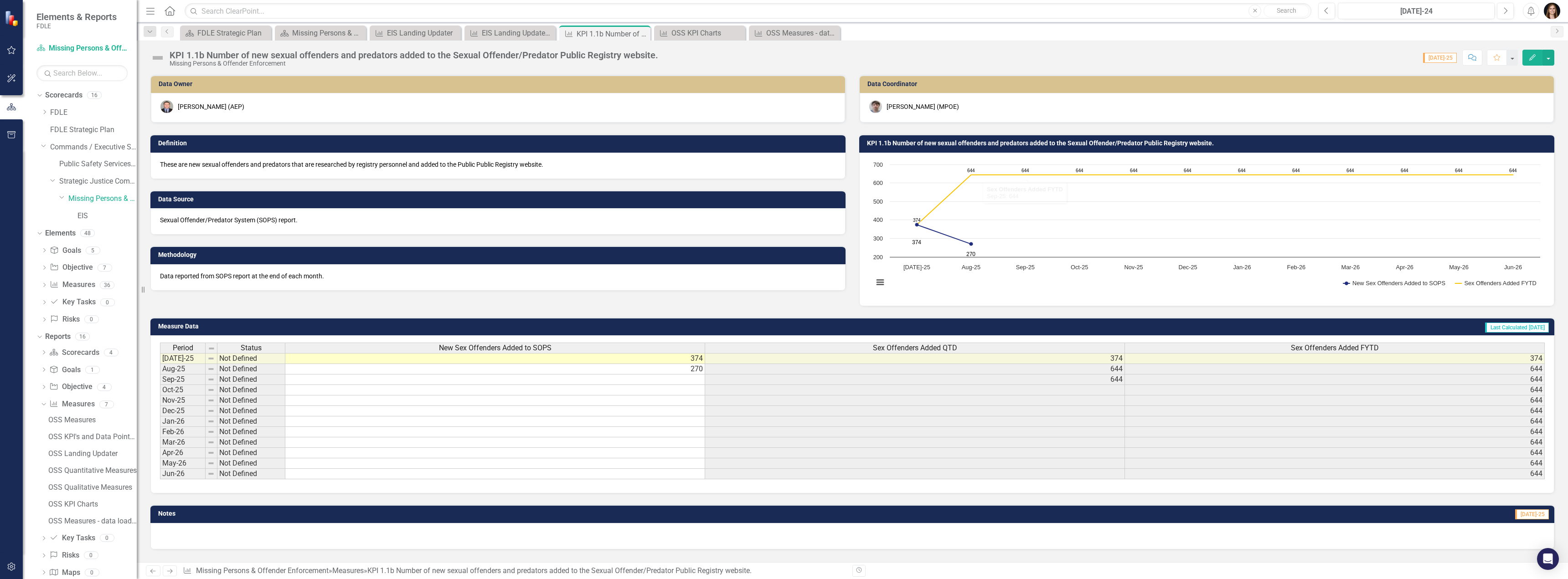
click at [673, 56] on span "[DATE]-25" at bounding box center [1440, 57] width 34 height 10
click at [673, 59] on span "[DATE]-25" at bounding box center [1440, 57] width 34 height 10
click at [639, 31] on icon at bounding box center [642, 34] width 5 height 5
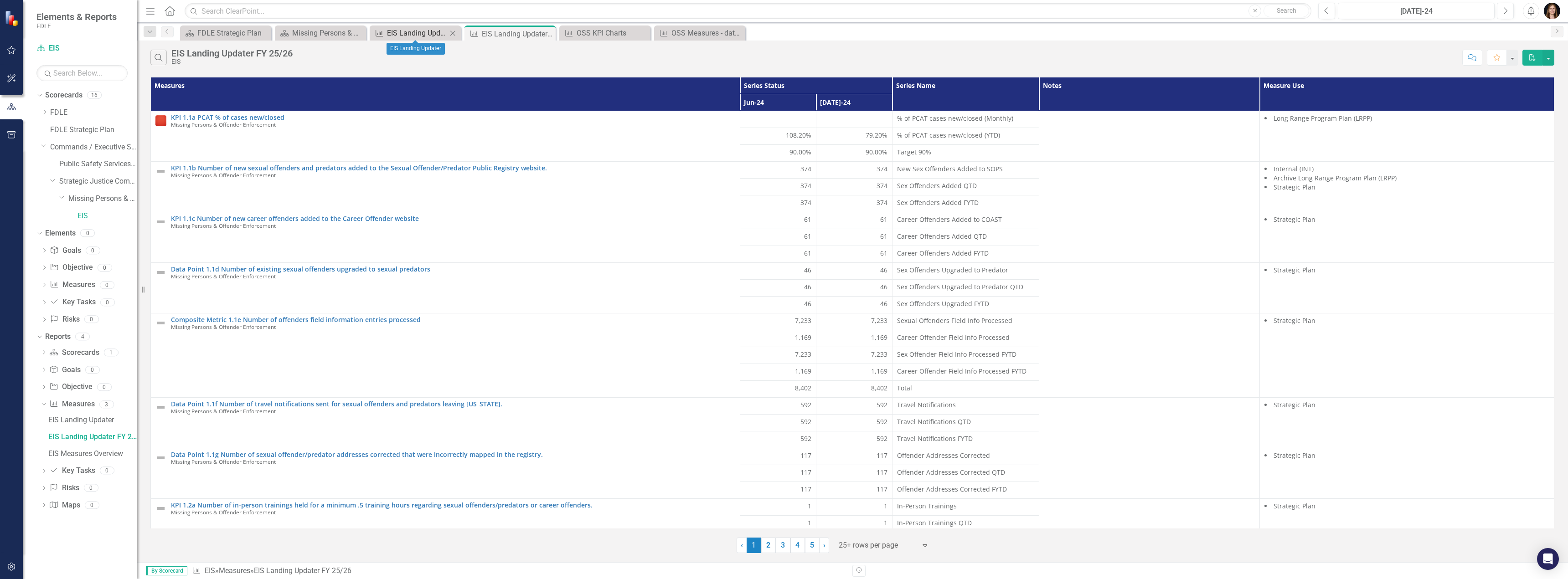
click at [419, 31] on div "EIS Landing Updater" at bounding box center [417, 33] width 60 height 12
